Goal: Task Accomplishment & Management: Complete application form

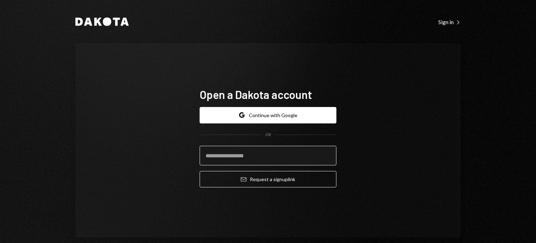
click at [325, 160] on input "email" at bounding box center [268, 156] width 137 height 20
type input "**********"
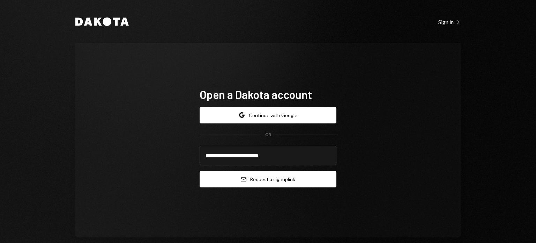
click at [286, 181] on button "Email Request a sign up link" at bounding box center [268, 179] width 137 height 16
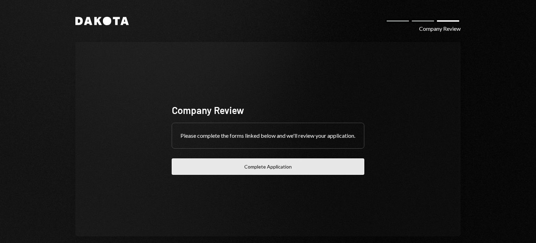
click at [307, 169] on button "Complete Application" at bounding box center [268, 166] width 193 height 16
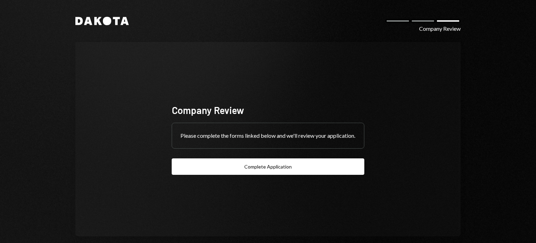
click at [122, 28] on div "Dakota Company Review Company Review Please complete the forms linked below and…" at bounding box center [268, 126] width 419 height 253
click at [124, 23] on icon at bounding box center [124, 21] width 8 height 8
click at [110, 29] on div "Dakota Company Review Company Review Please complete the forms linked below and…" at bounding box center [268, 126] width 419 height 253
click at [115, 23] on icon at bounding box center [116, 21] width 7 height 8
click at [103, 18] on icon at bounding box center [107, 21] width 8 height 8
